Goal: Register for event/course

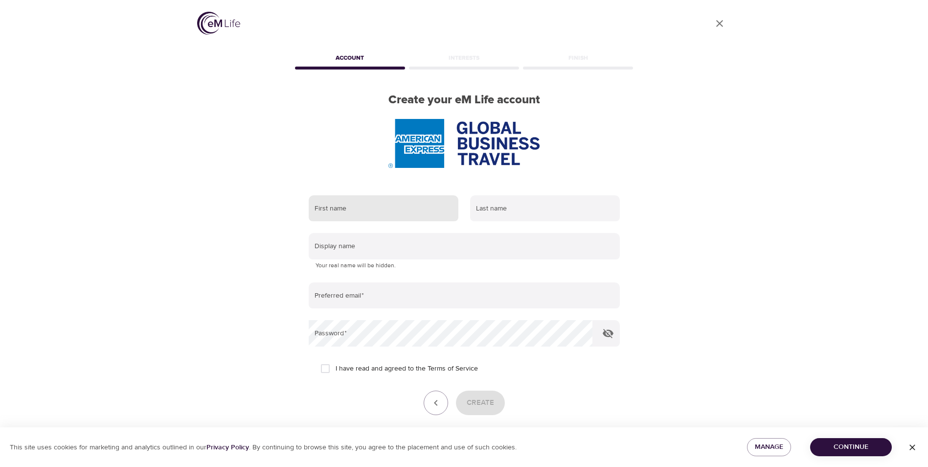
click at [347, 206] on input "text" at bounding box center [384, 208] width 150 height 26
type input "[PERSON_NAME]"
type input "[PERSON_NAME][EMAIL_ADDRESS][DOMAIN_NAME]"
click at [324, 367] on input "I have read and agreed to the Terms of Service" at bounding box center [325, 368] width 21 height 21
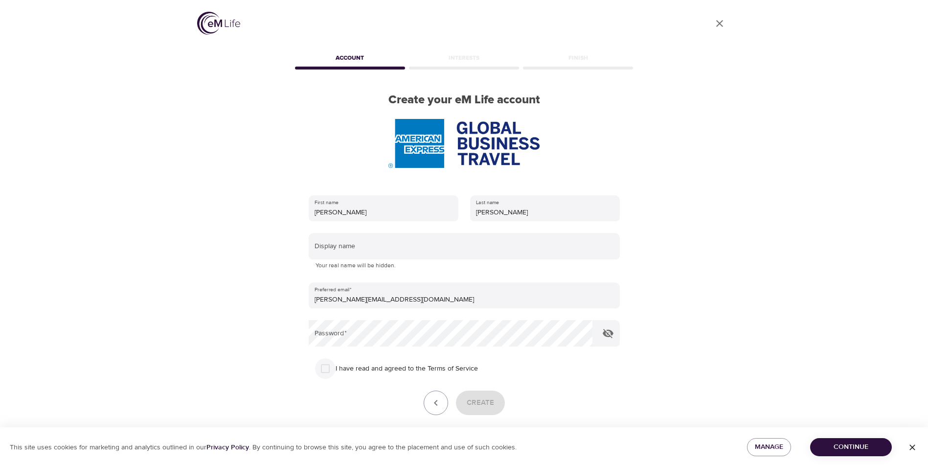
checkbox input "true"
click at [606, 333] on icon "button" at bounding box center [608, 333] width 12 height 12
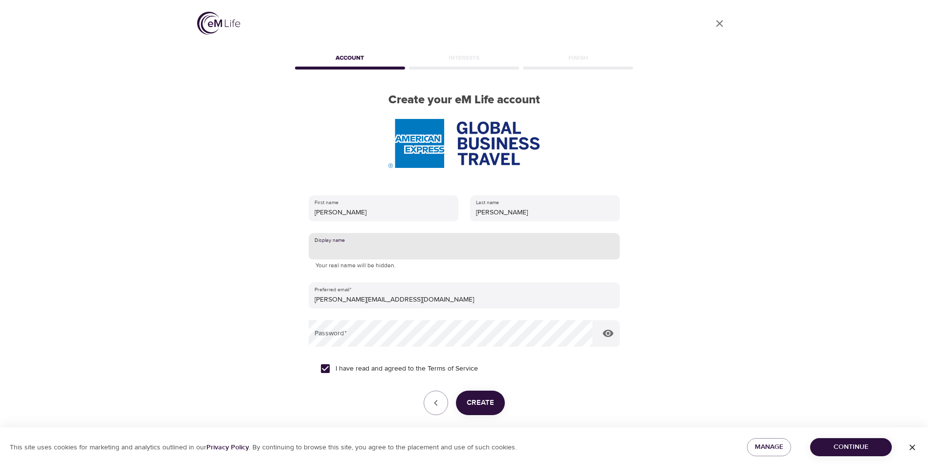
click at [372, 242] on input "text" at bounding box center [464, 246] width 311 height 26
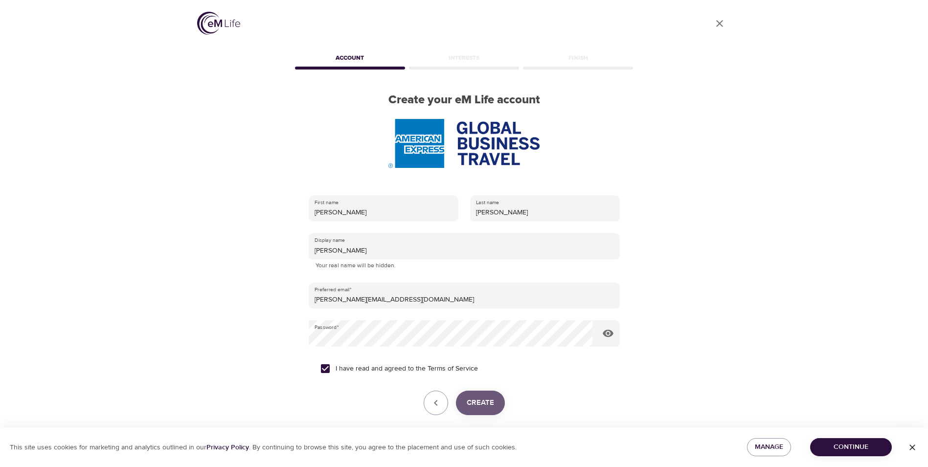
click at [465, 398] on button "Create" at bounding box center [480, 402] width 49 height 24
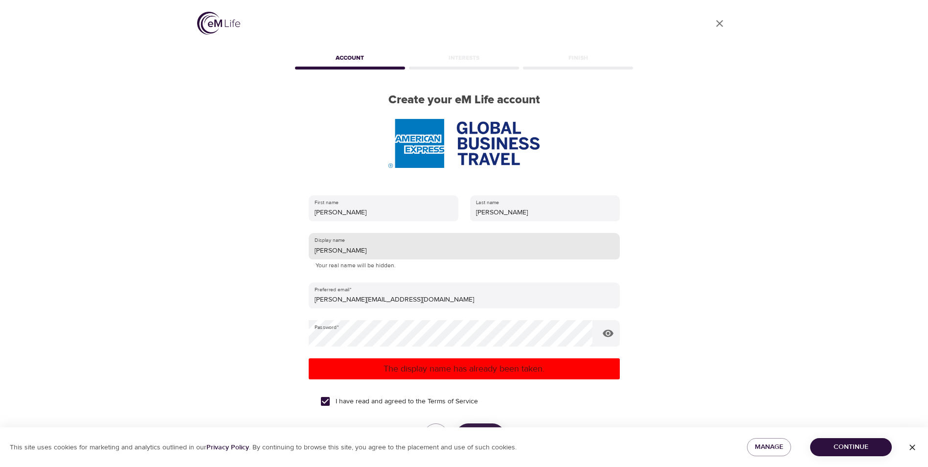
click at [376, 249] on input "[PERSON_NAME]" at bounding box center [464, 246] width 311 height 26
type input "l"
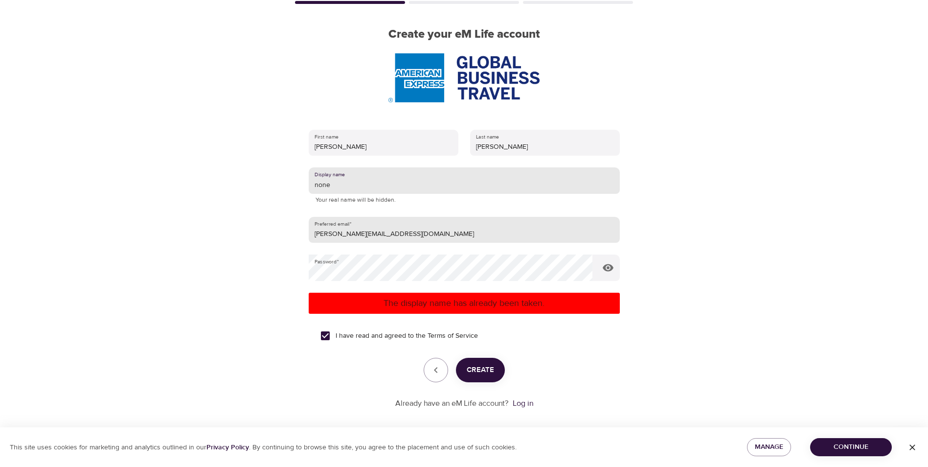
scroll to position [74, 0]
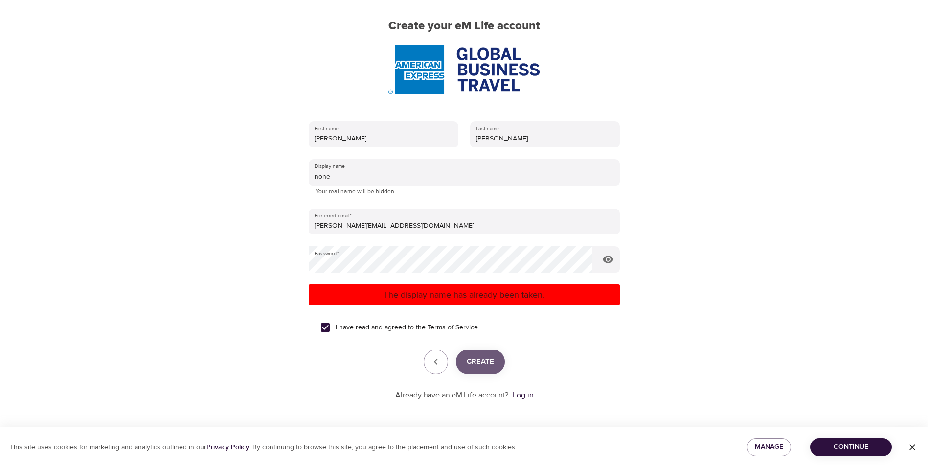
click at [479, 357] on span "Create" at bounding box center [480, 361] width 27 height 13
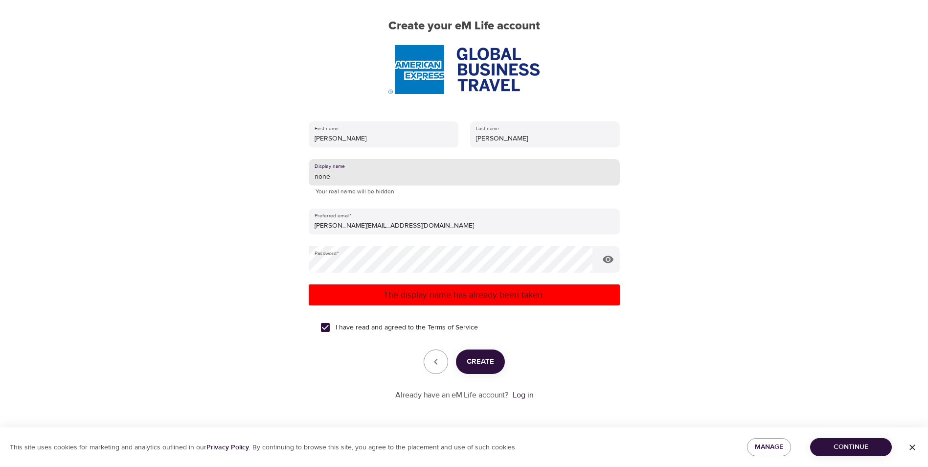
click at [332, 180] on input "none" at bounding box center [464, 172] width 311 height 26
type input "n"
type input "mickrains"
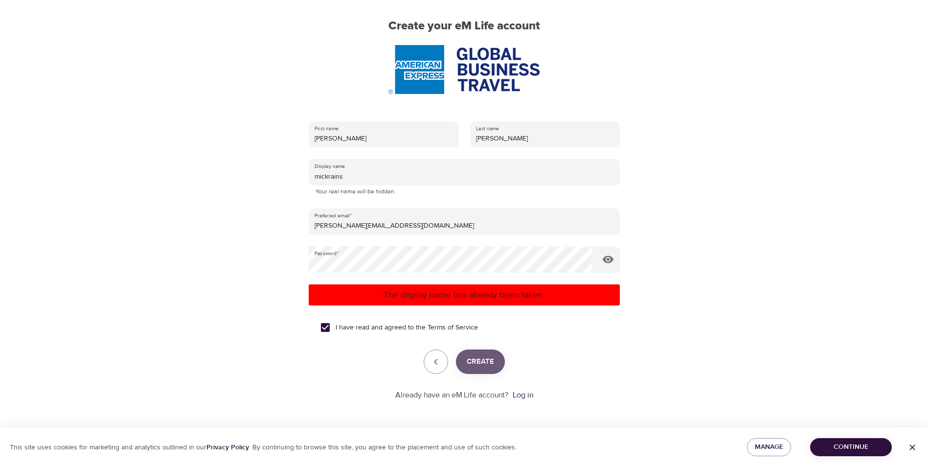
click at [484, 364] on span "Create" at bounding box center [480, 361] width 27 height 13
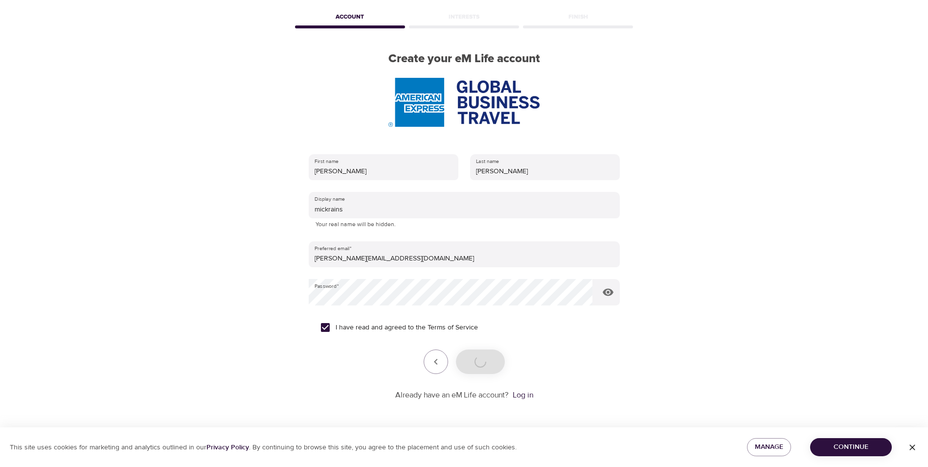
scroll to position [41, 0]
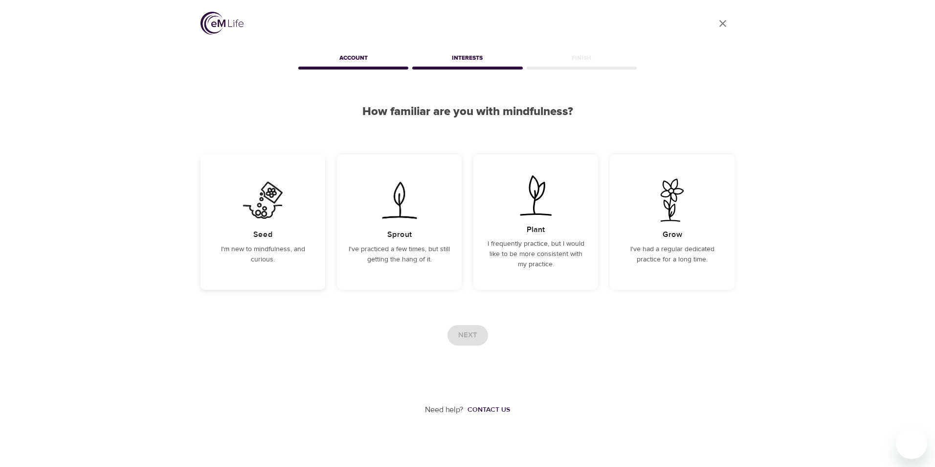
click at [268, 251] on p "I'm new to mindfulness, and curious." at bounding box center [262, 254] width 101 height 21
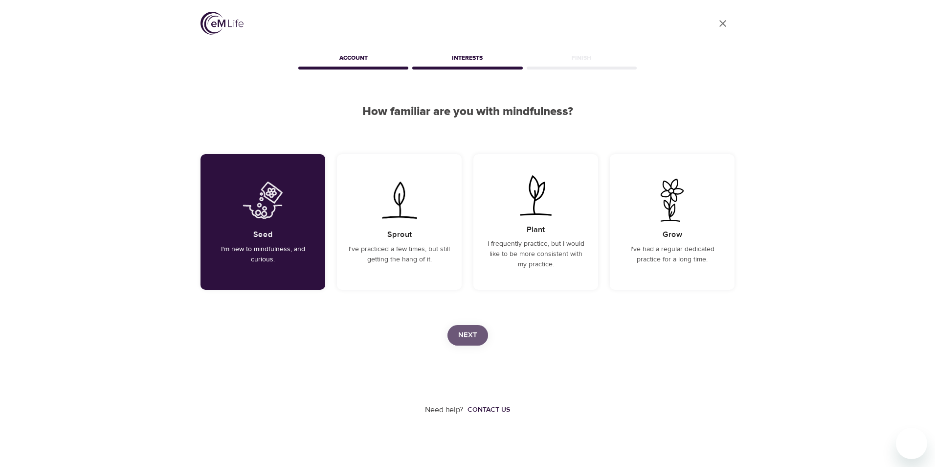
click at [475, 332] on span "Next" at bounding box center [467, 335] width 19 height 13
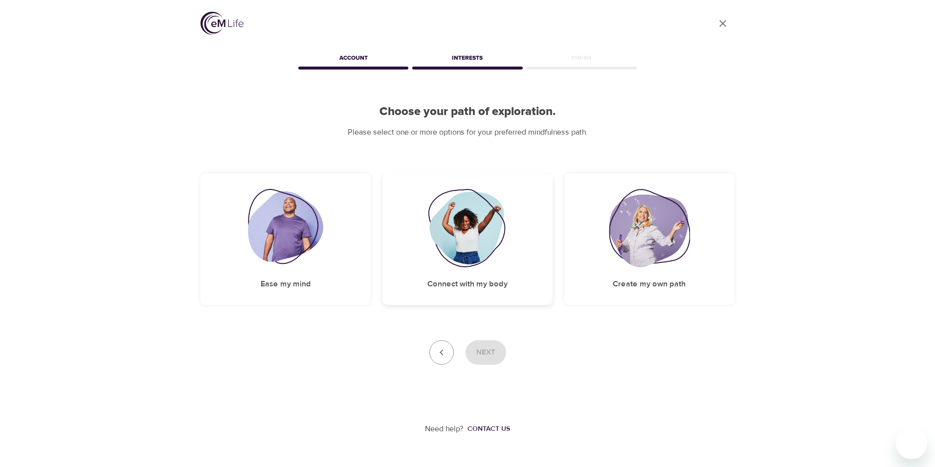
click at [454, 242] on img at bounding box center [467, 228] width 79 height 78
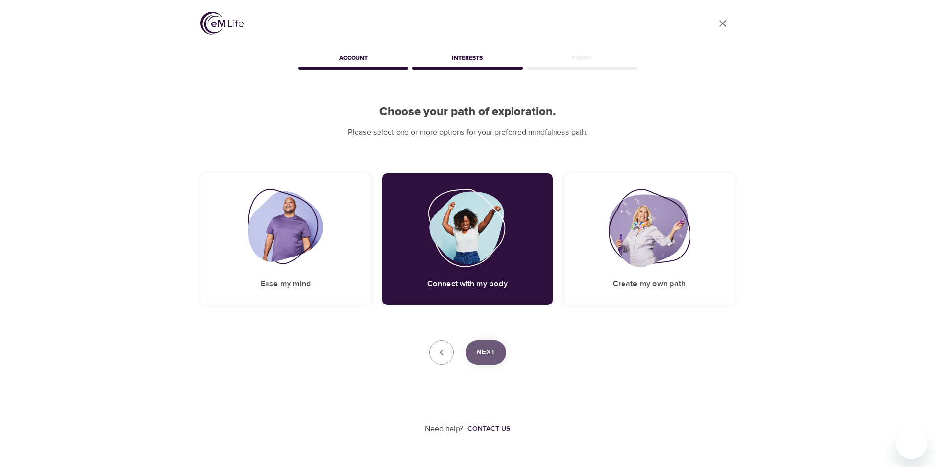
click at [488, 345] on button "Next" at bounding box center [486, 352] width 41 height 24
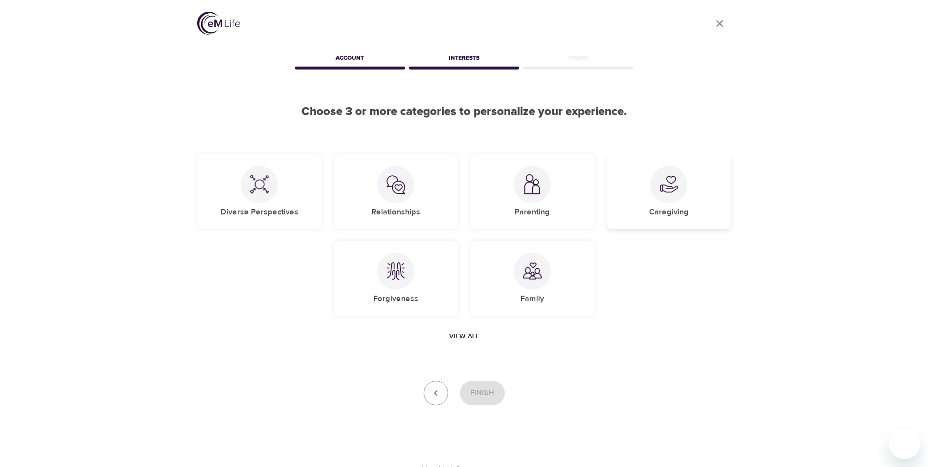
click at [660, 182] on img at bounding box center [669, 185] width 20 height 20
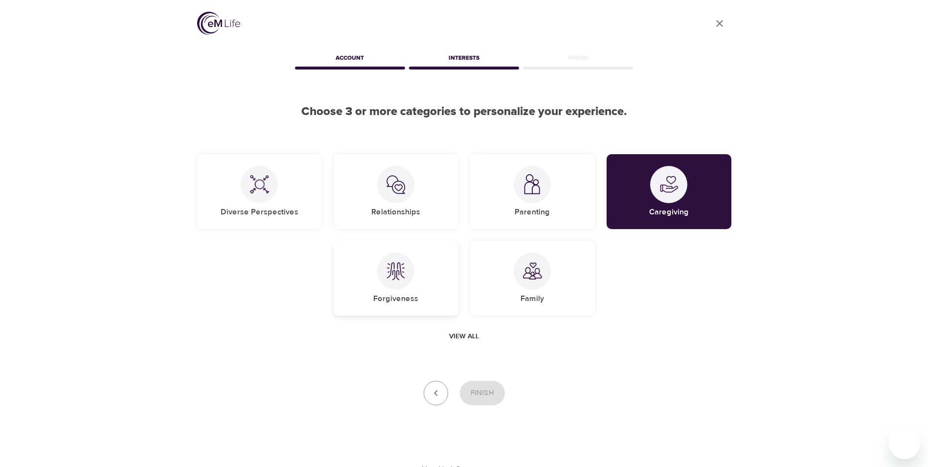
click at [393, 265] on img at bounding box center [396, 271] width 20 height 20
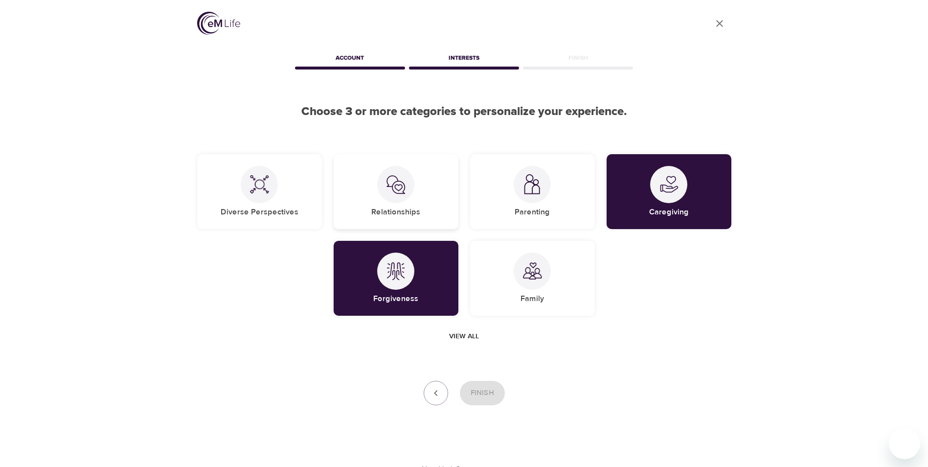
click at [398, 183] on img at bounding box center [396, 185] width 20 height 20
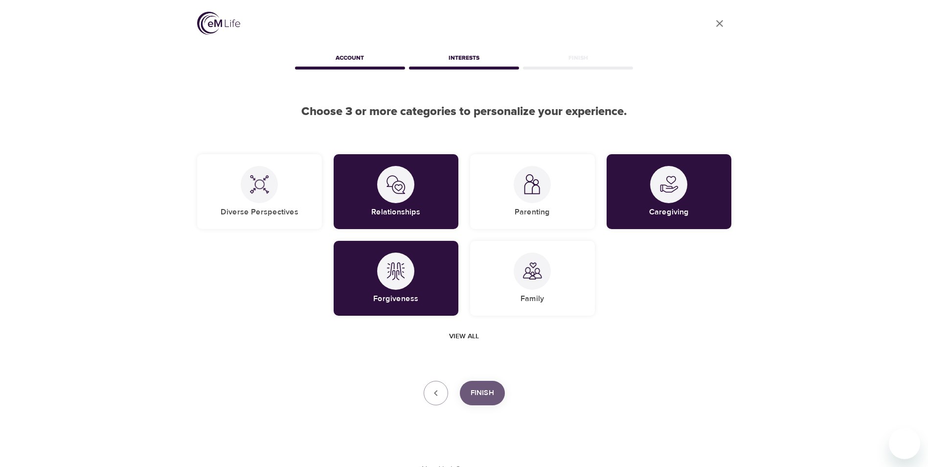
click at [485, 393] on span "Finish" at bounding box center [482, 392] width 23 height 13
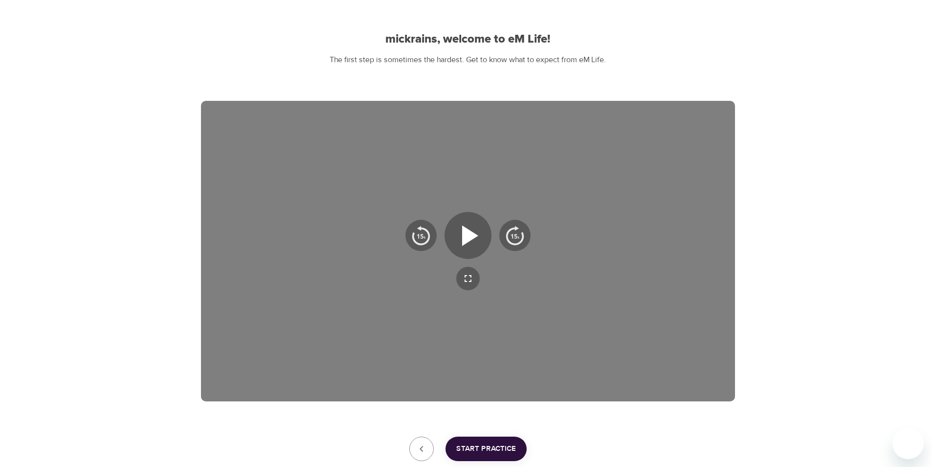
scroll to position [136, 0]
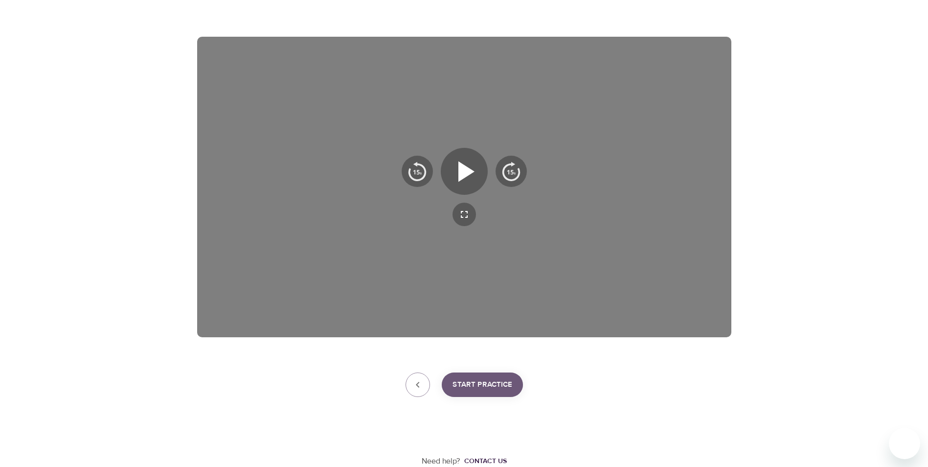
click at [496, 383] on span "Start Practice" at bounding box center [482, 384] width 60 height 13
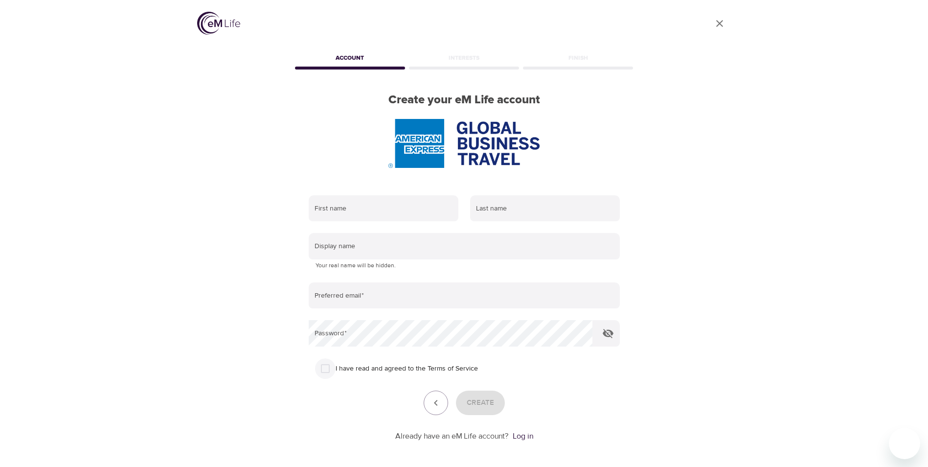
click at [327, 368] on input "I have read and agreed to the Terms of Service" at bounding box center [325, 368] width 21 height 21
checkbox input "true"
click at [362, 207] on input "text" at bounding box center [384, 208] width 150 height 26
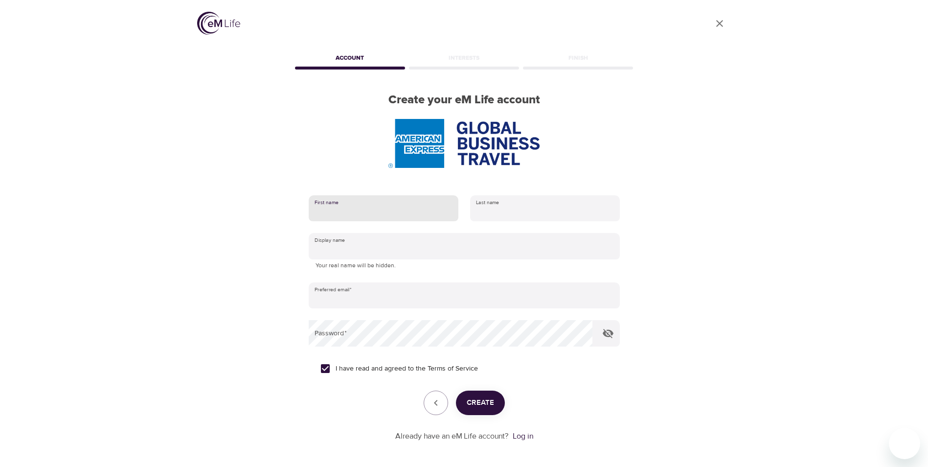
type input "[PERSON_NAME]"
type input "mickrains"
type input "[PERSON_NAME][EMAIL_ADDRESS][DOMAIN_NAME]"
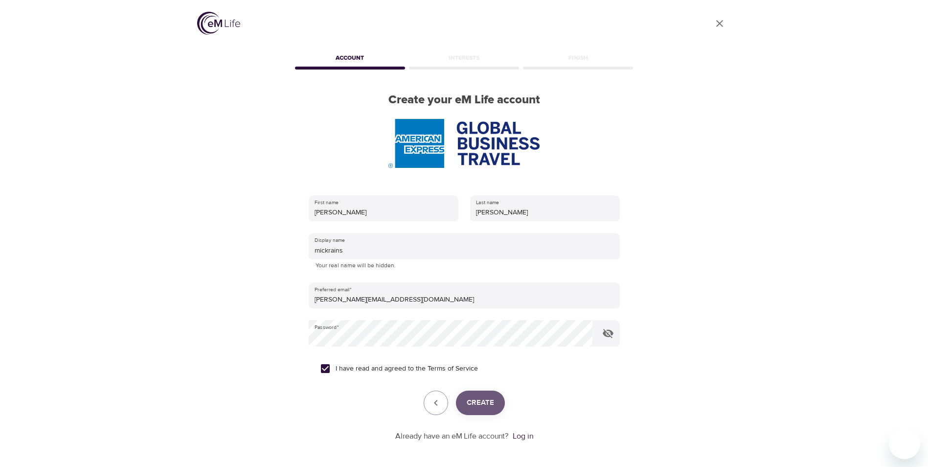
click at [470, 402] on span "Create" at bounding box center [480, 402] width 27 height 13
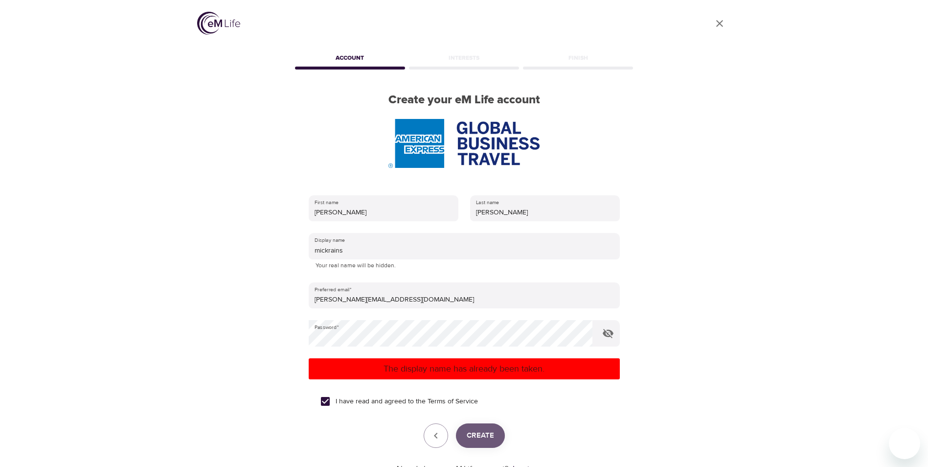
click at [490, 436] on span "Create" at bounding box center [480, 435] width 27 height 13
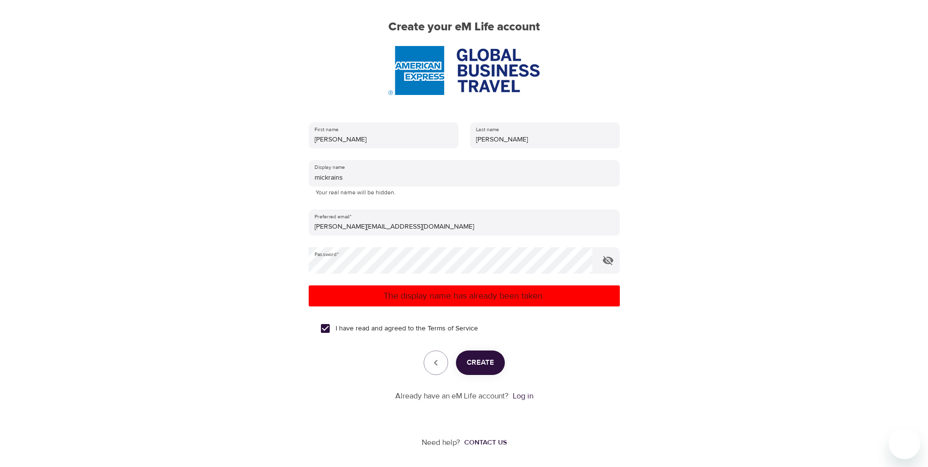
scroll to position [74, 0]
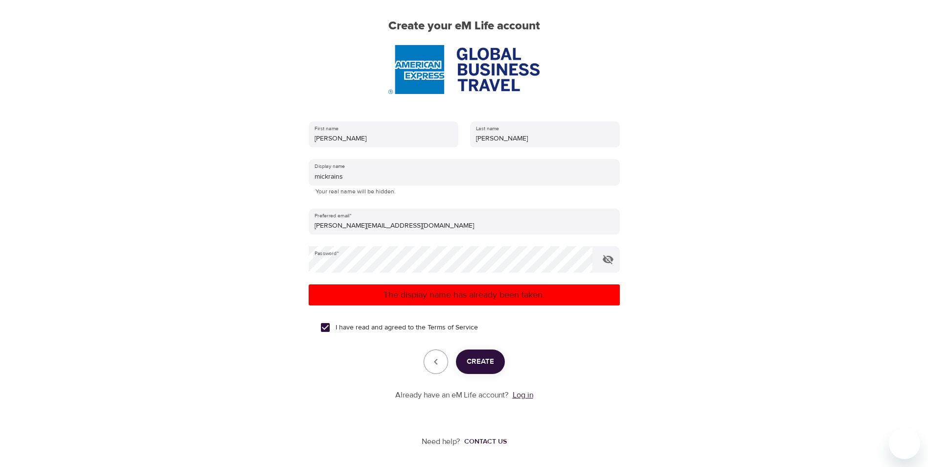
click at [517, 392] on link "Log in" at bounding box center [523, 395] width 21 height 10
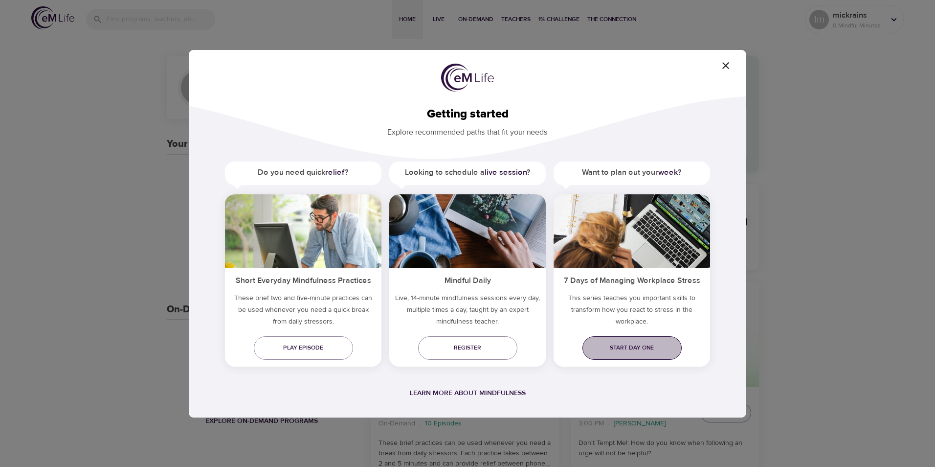
click at [622, 342] on link "Start day one" at bounding box center [632, 347] width 99 height 23
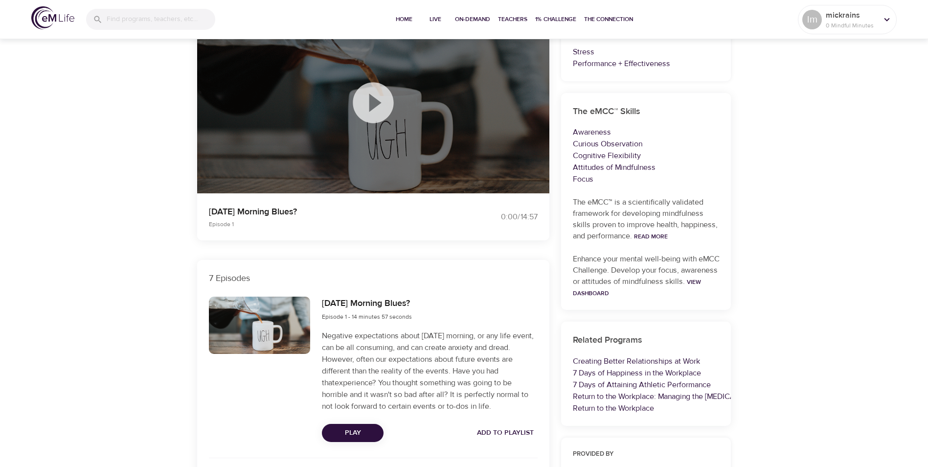
scroll to position [147, 0]
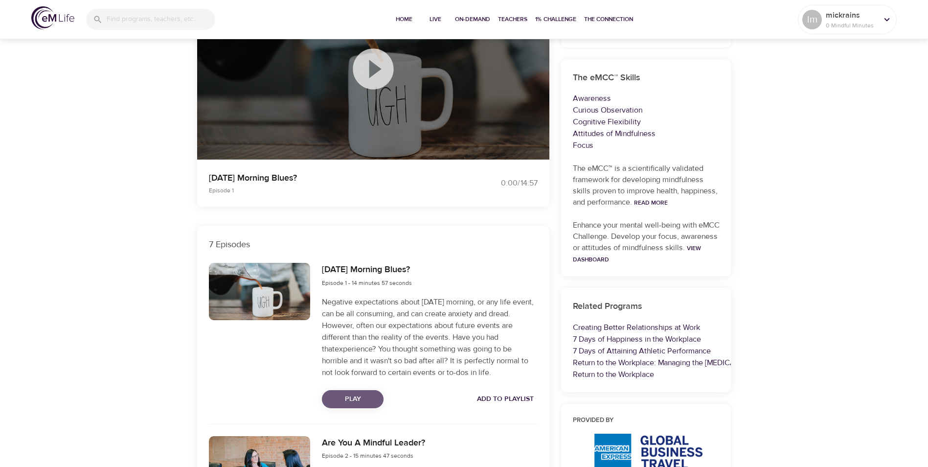
click at [362, 397] on span "Play" at bounding box center [353, 399] width 46 height 12
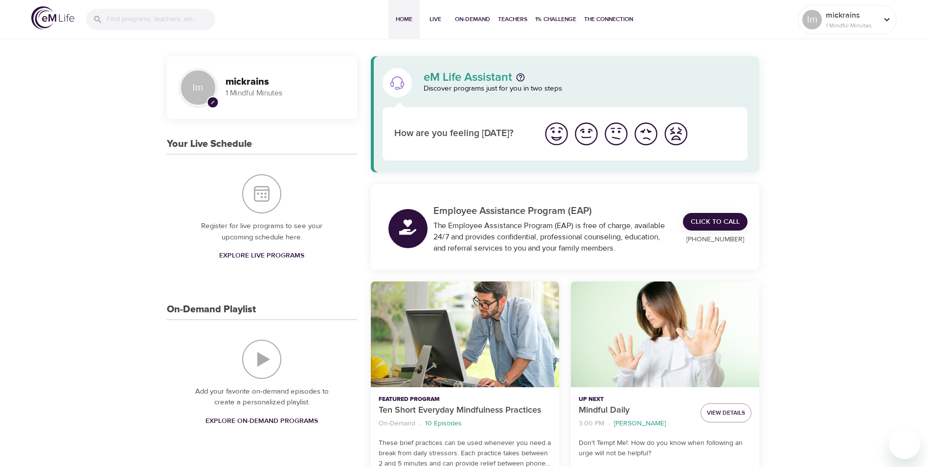
click at [213, 101] on icon "pencil" at bounding box center [212, 102] width 4 height 4
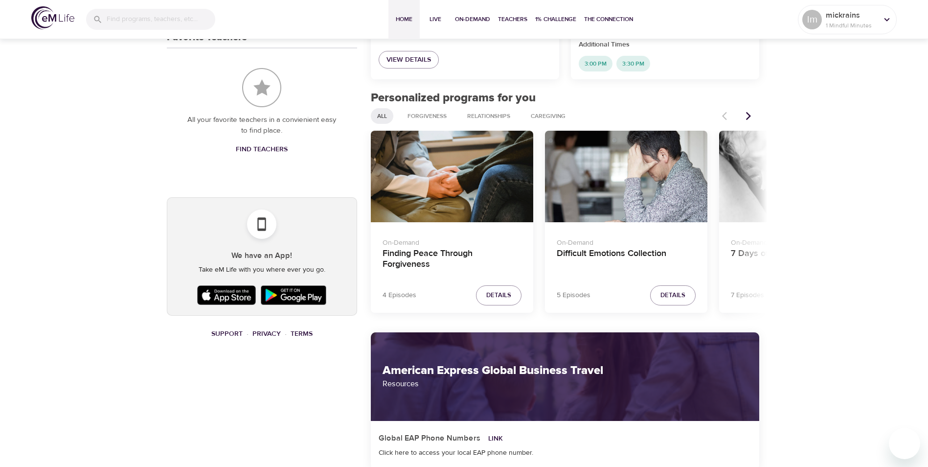
scroll to position [489, 0]
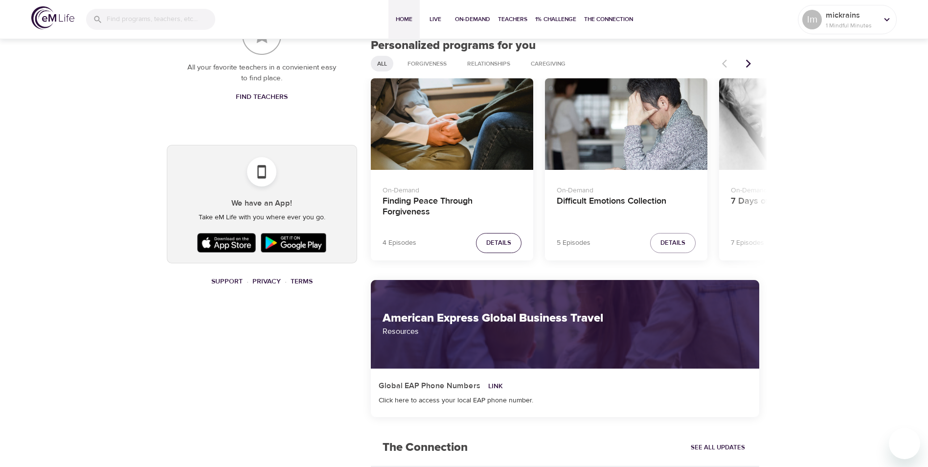
click at [501, 239] on span "Details" at bounding box center [498, 242] width 25 height 11
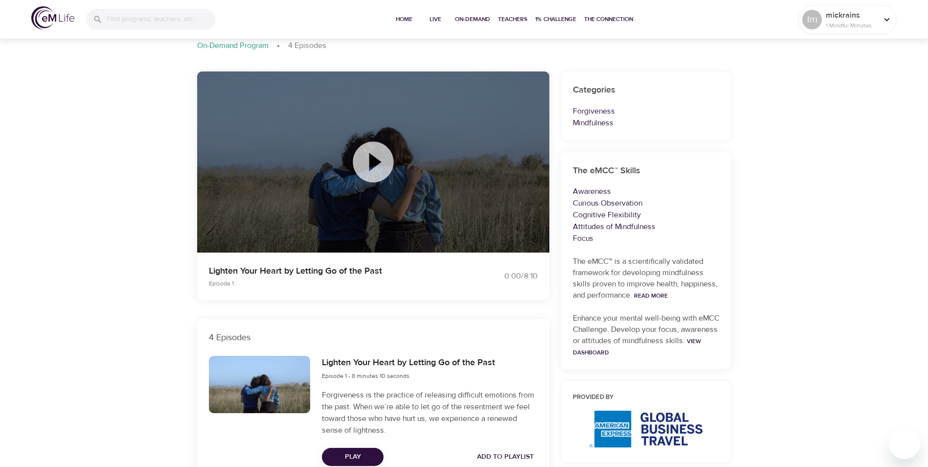
scroll to position [489, 0]
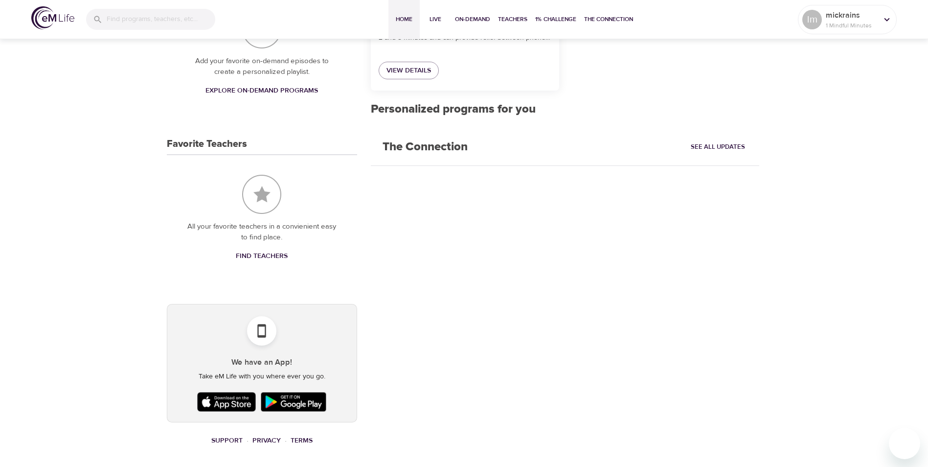
scroll to position [489, 0]
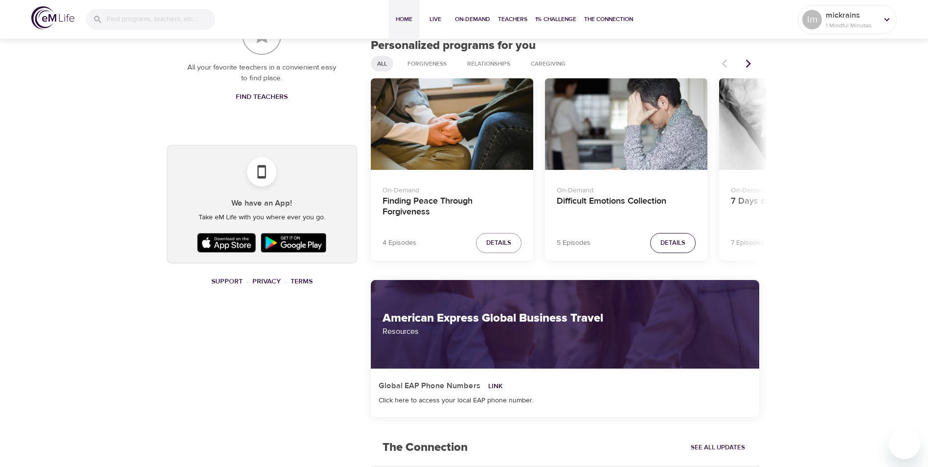
click at [668, 240] on span "Details" at bounding box center [672, 242] width 25 height 11
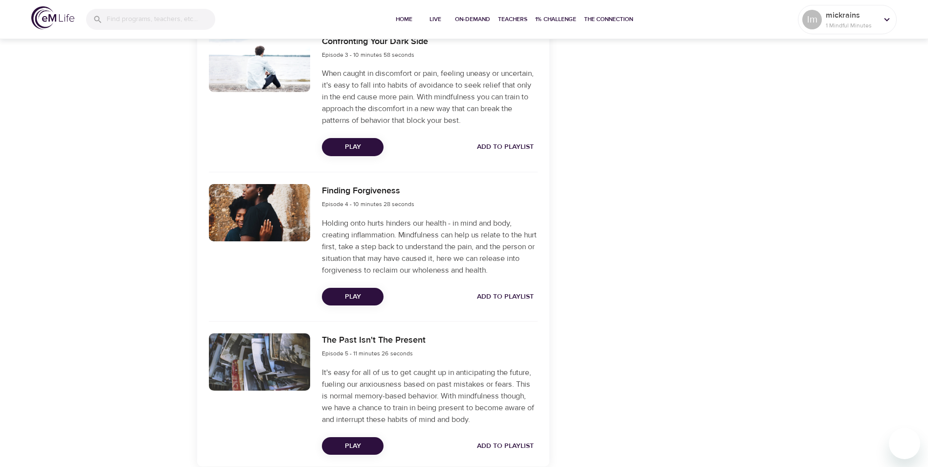
scroll to position [710, 0]
